Goal: Communication & Community: Answer question/provide support

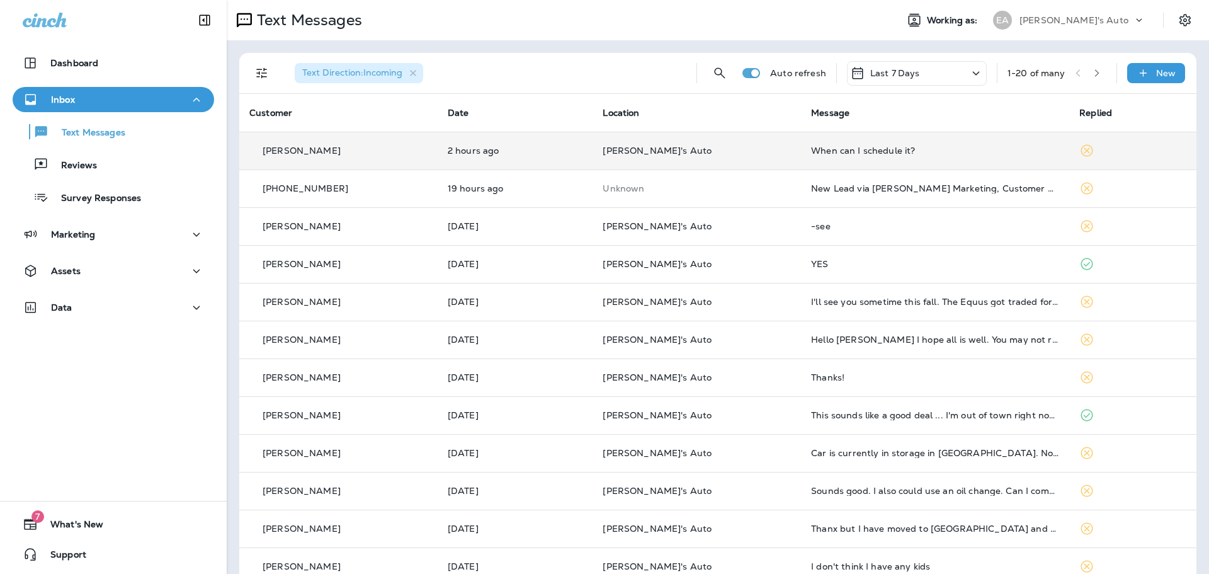
drag, startPoint x: 826, startPoint y: 120, endPoint x: 821, endPoint y: 137, distance: 17.7
click at [825, 125] on th "Message" at bounding box center [935, 113] width 268 height 38
click at [822, 136] on td "When can I schedule it?" at bounding box center [935, 151] width 268 height 38
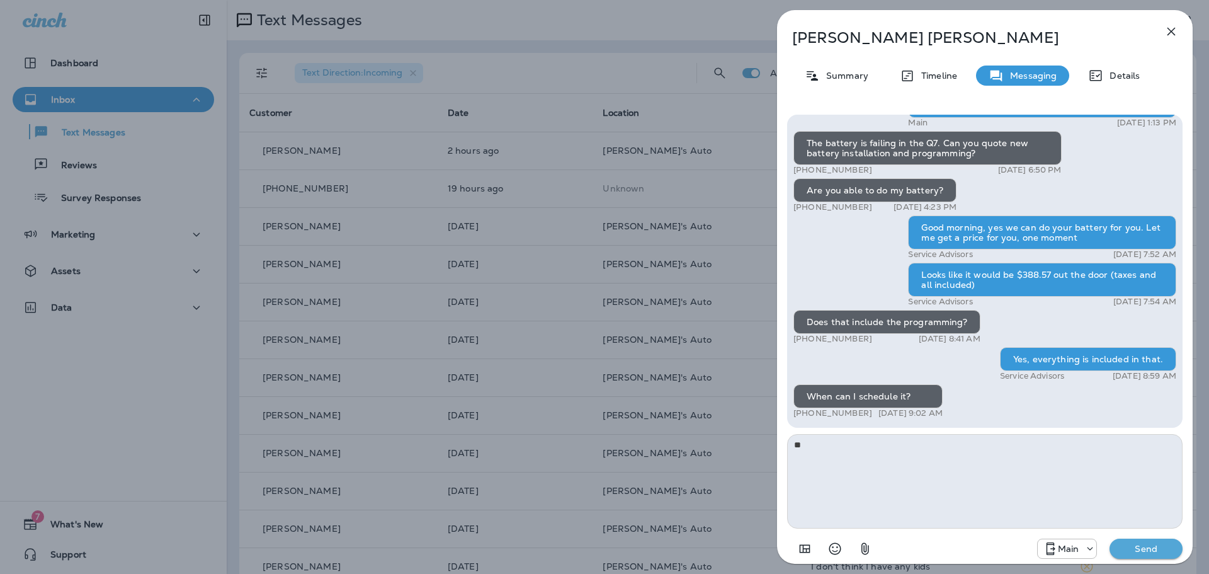
type textarea "*"
type textarea "**********"
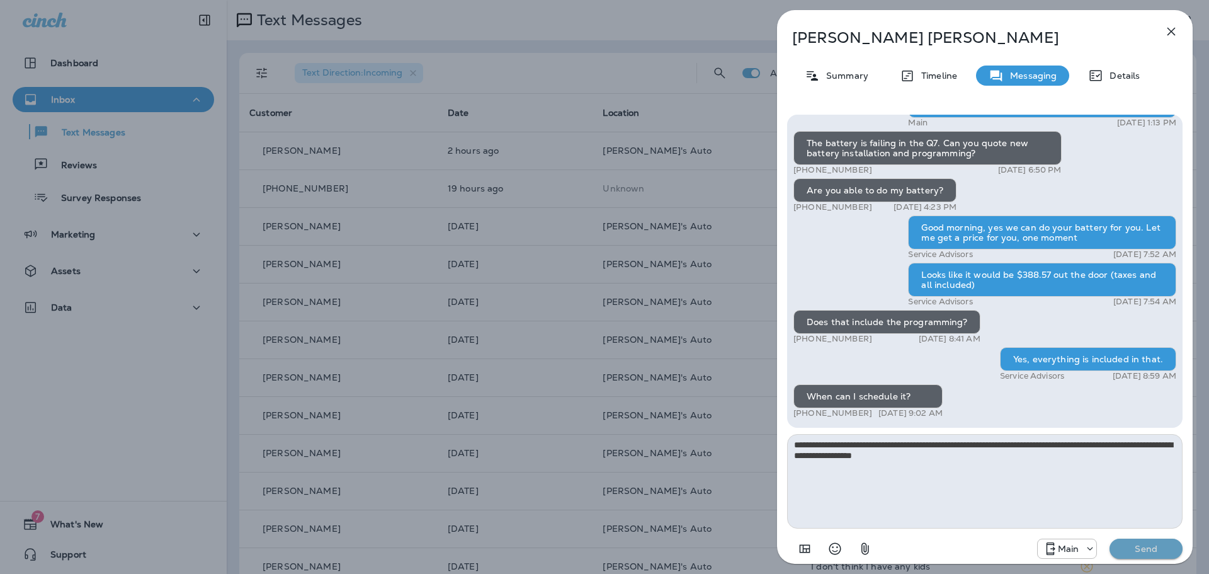
click at [1148, 550] on p "Send" at bounding box center [1146, 548] width 53 height 11
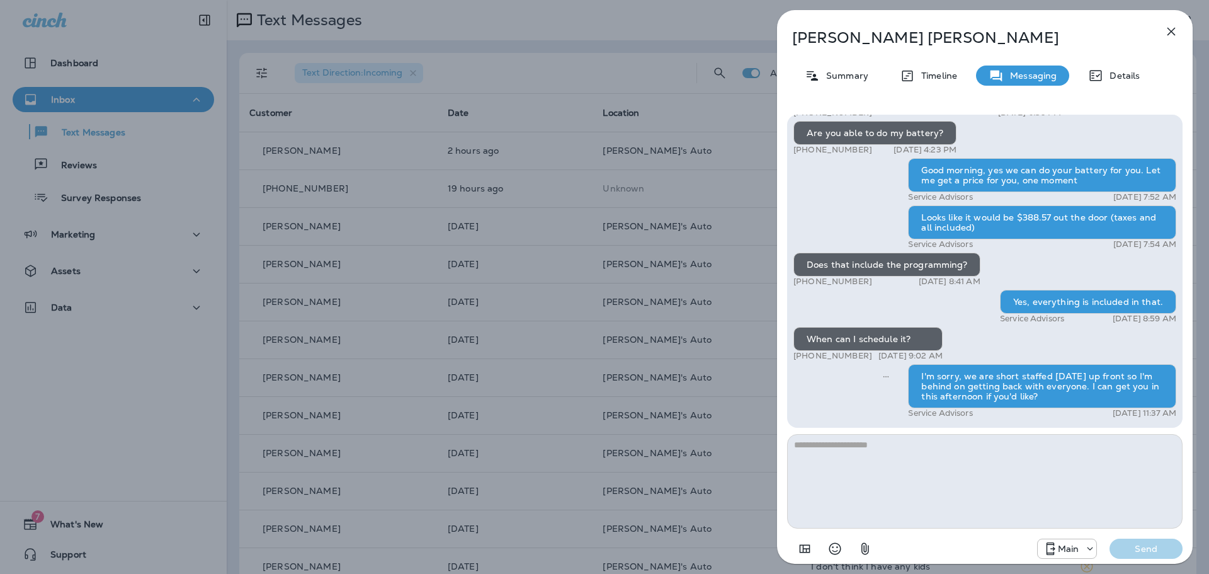
click at [510, 333] on div "David Layman Summary Timeline Messaging Details Hi David, it's been six months …" at bounding box center [604, 287] width 1209 height 574
